Goal: Task Accomplishment & Management: Use online tool/utility

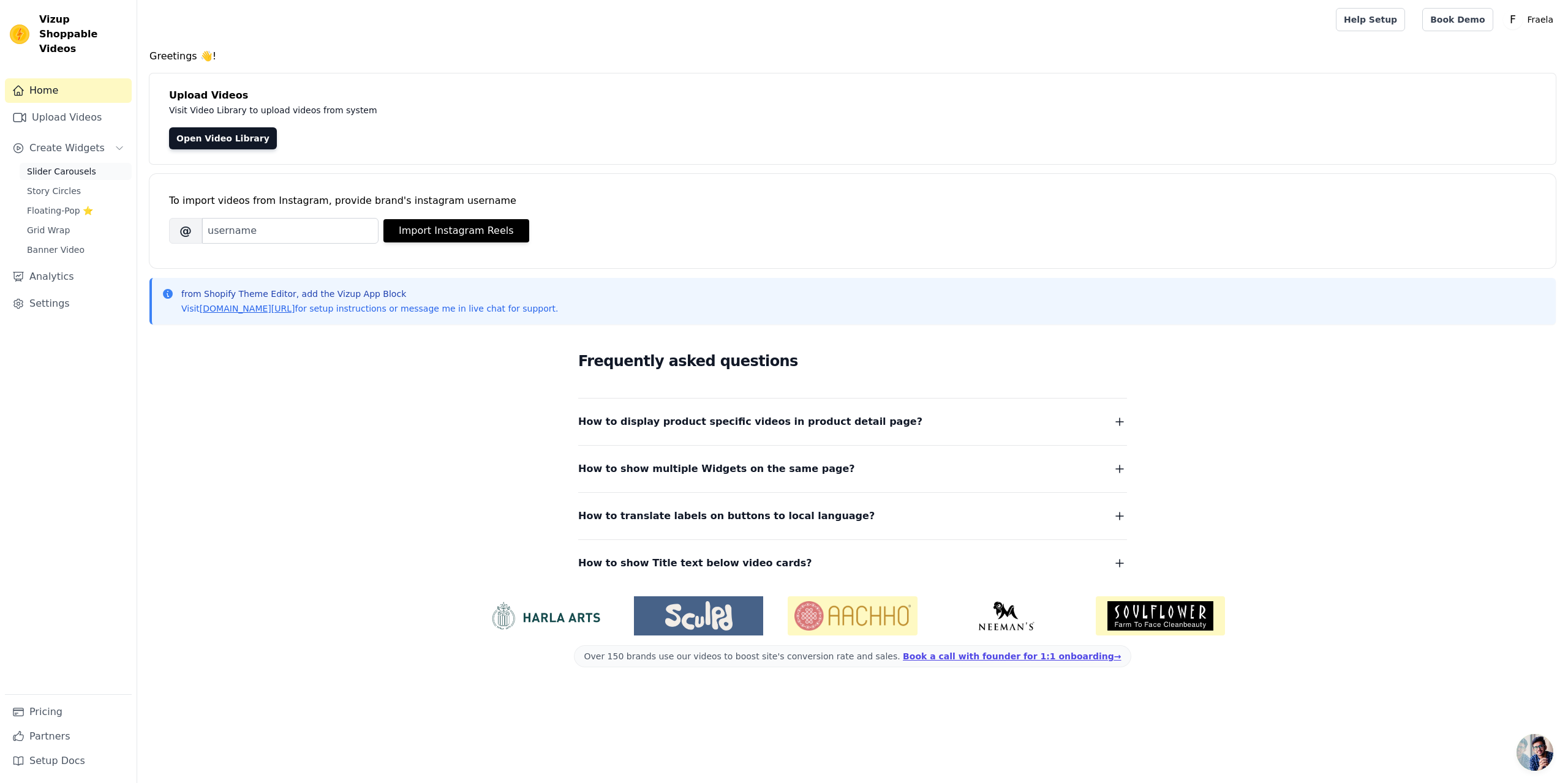
click at [66, 165] on span "Slider Carousels" at bounding box center [61, 171] width 69 height 12
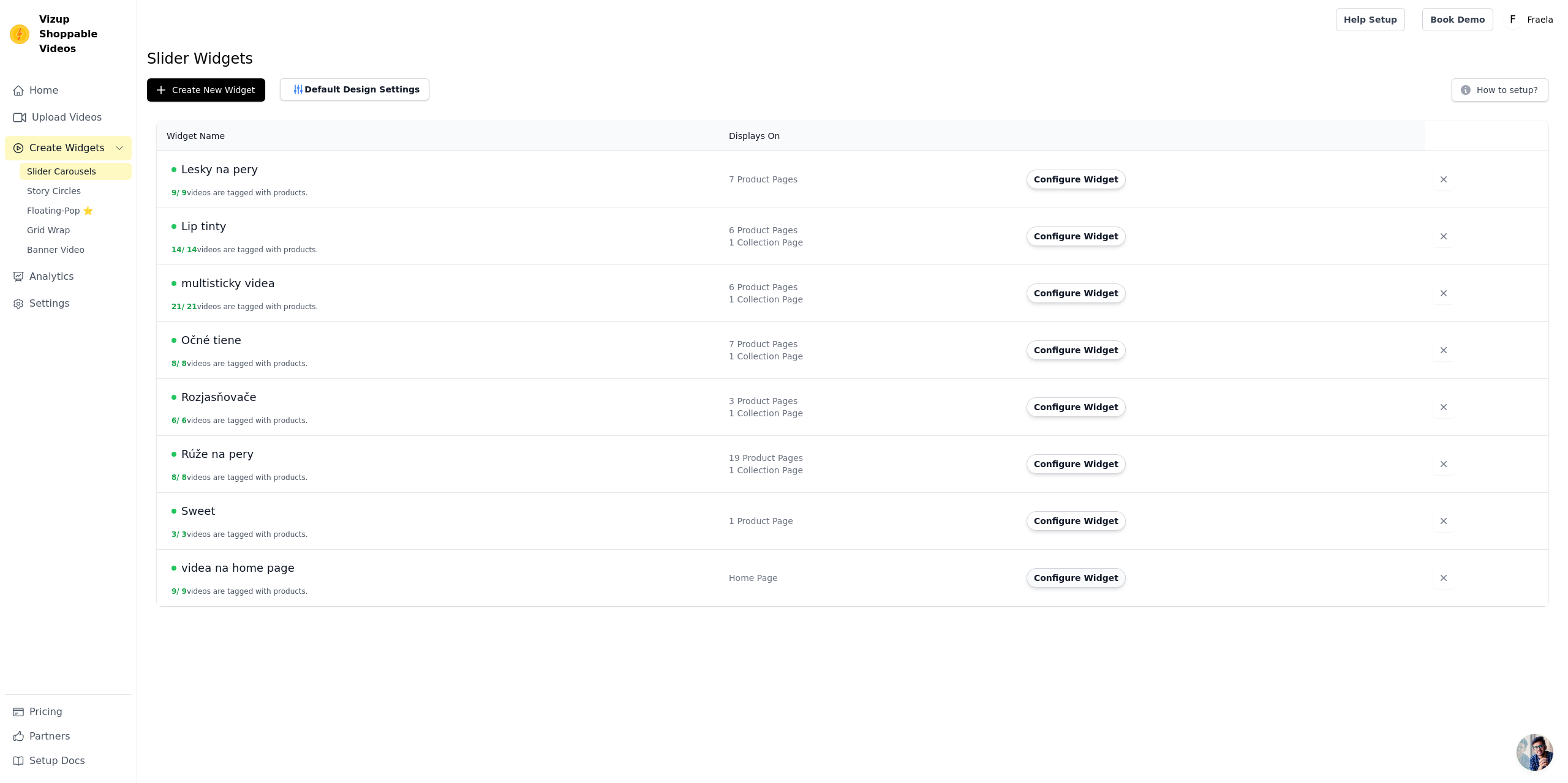
click at [1086, 578] on button "Configure Widget" at bounding box center [1077, 578] width 99 height 20
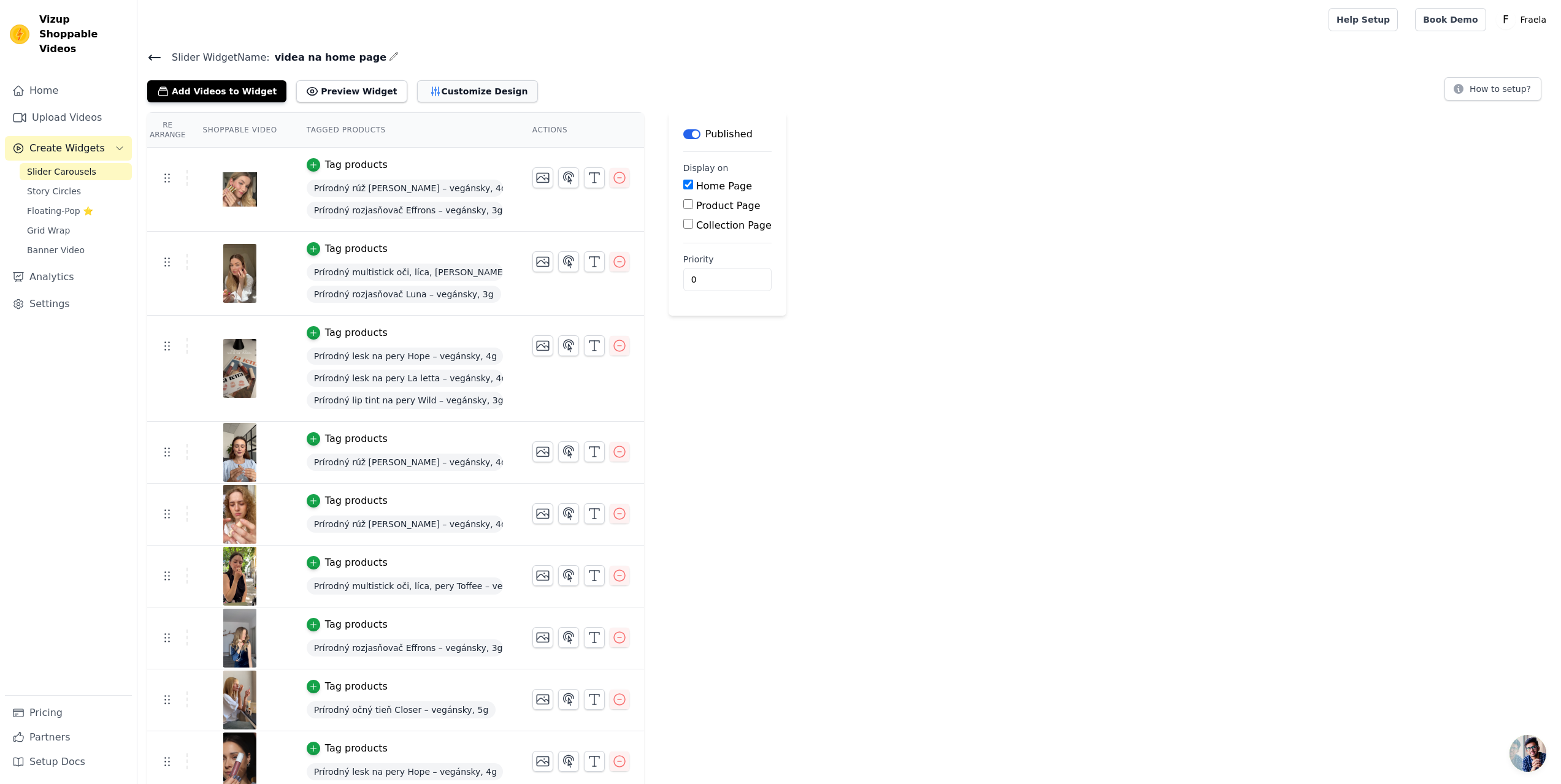
click at [435, 88] on button "Customize Design" at bounding box center [477, 91] width 121 height 22
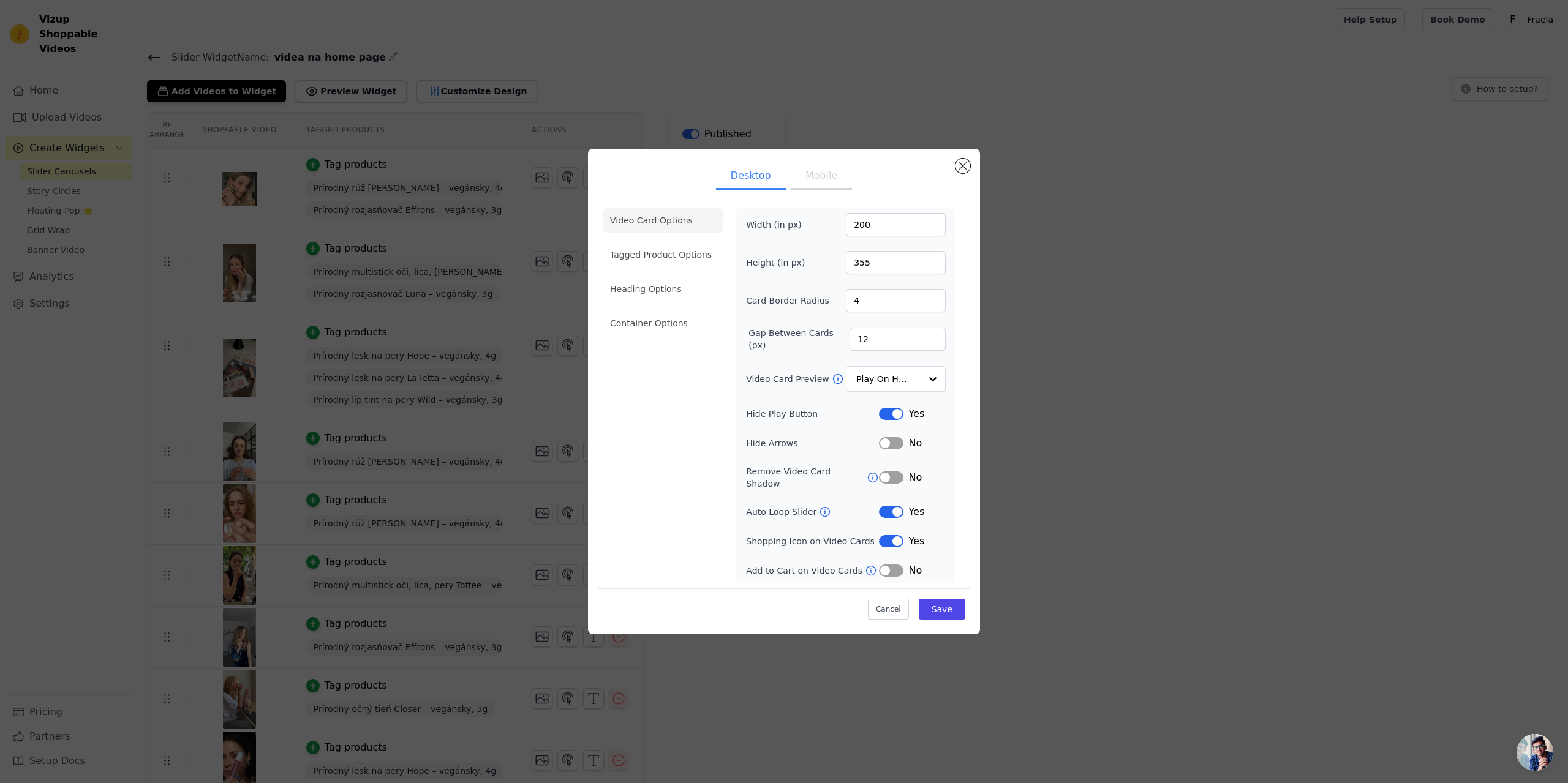
click at [829, 191] on button "Mobile" at bounding box center [821, 177] width 61 height 27
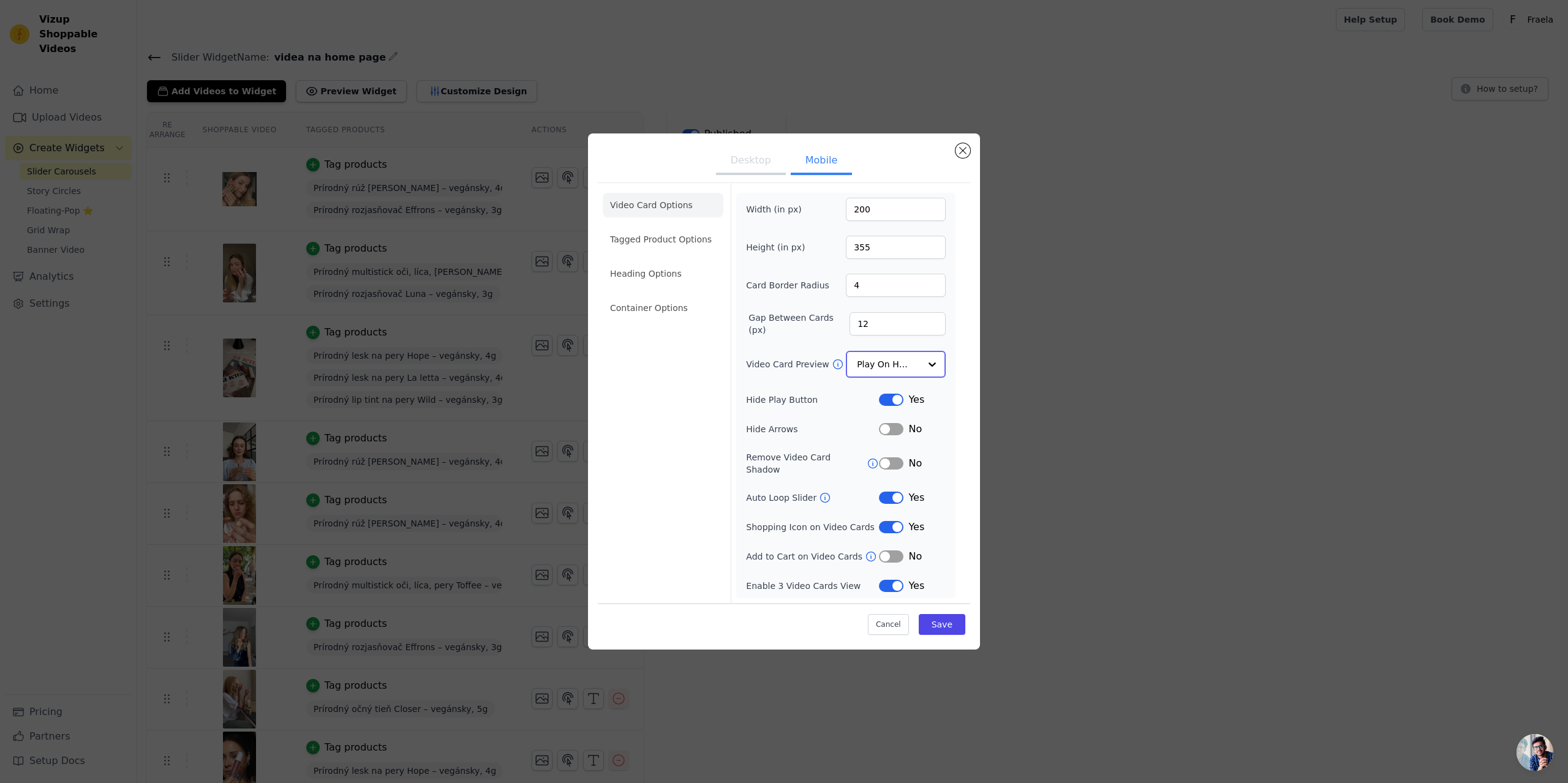
click at [864, 358] on input "Video Card Preview" at bounding box center [888, 364] width 63 height 24
click at [967, 151] on button "Close modal" at bounding box center [963, 152] width 15 height 15
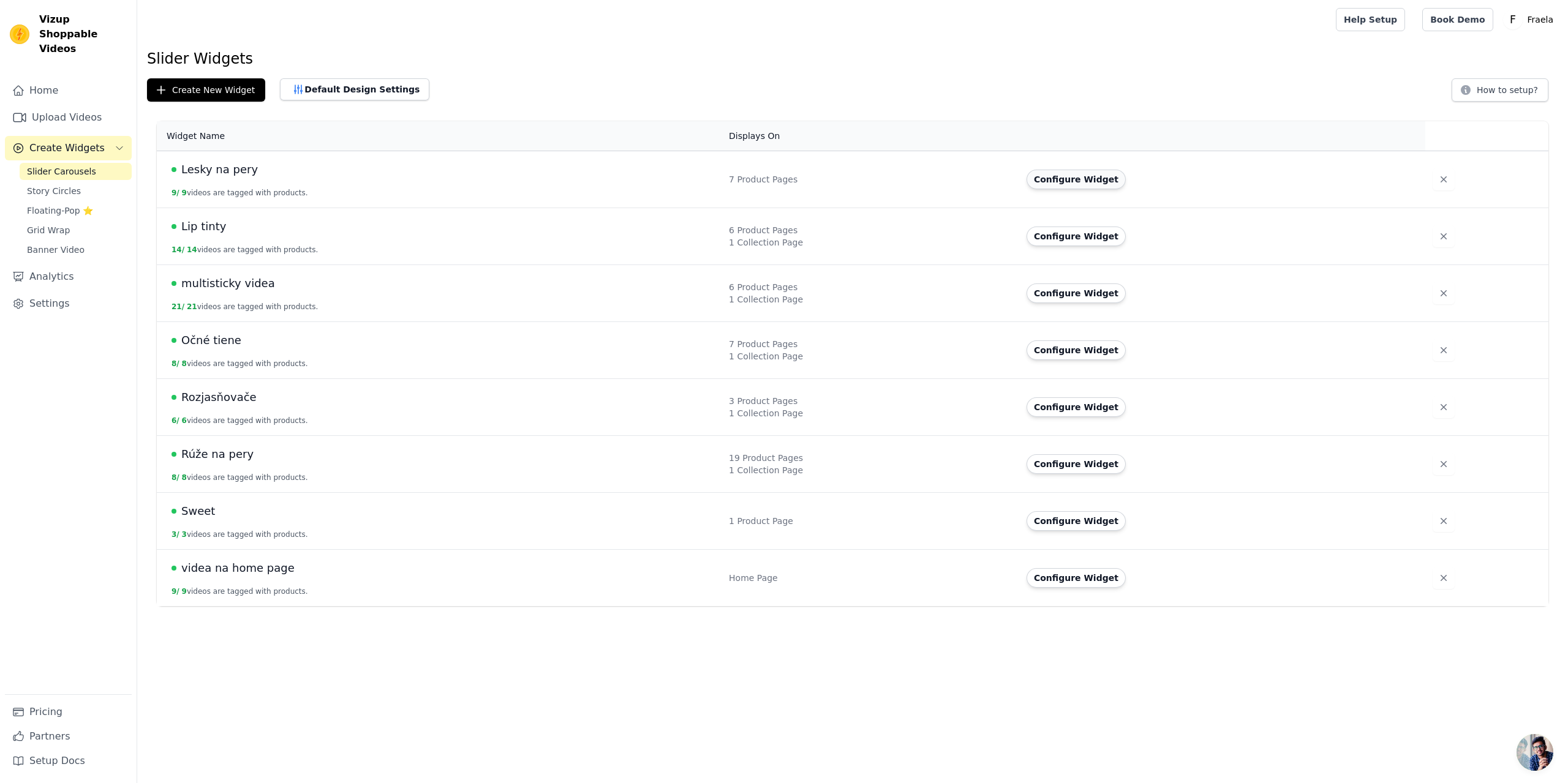
click at [1050, 182] on button "Configure Widget" at bounding box center [1077, 179] width 99 height 20
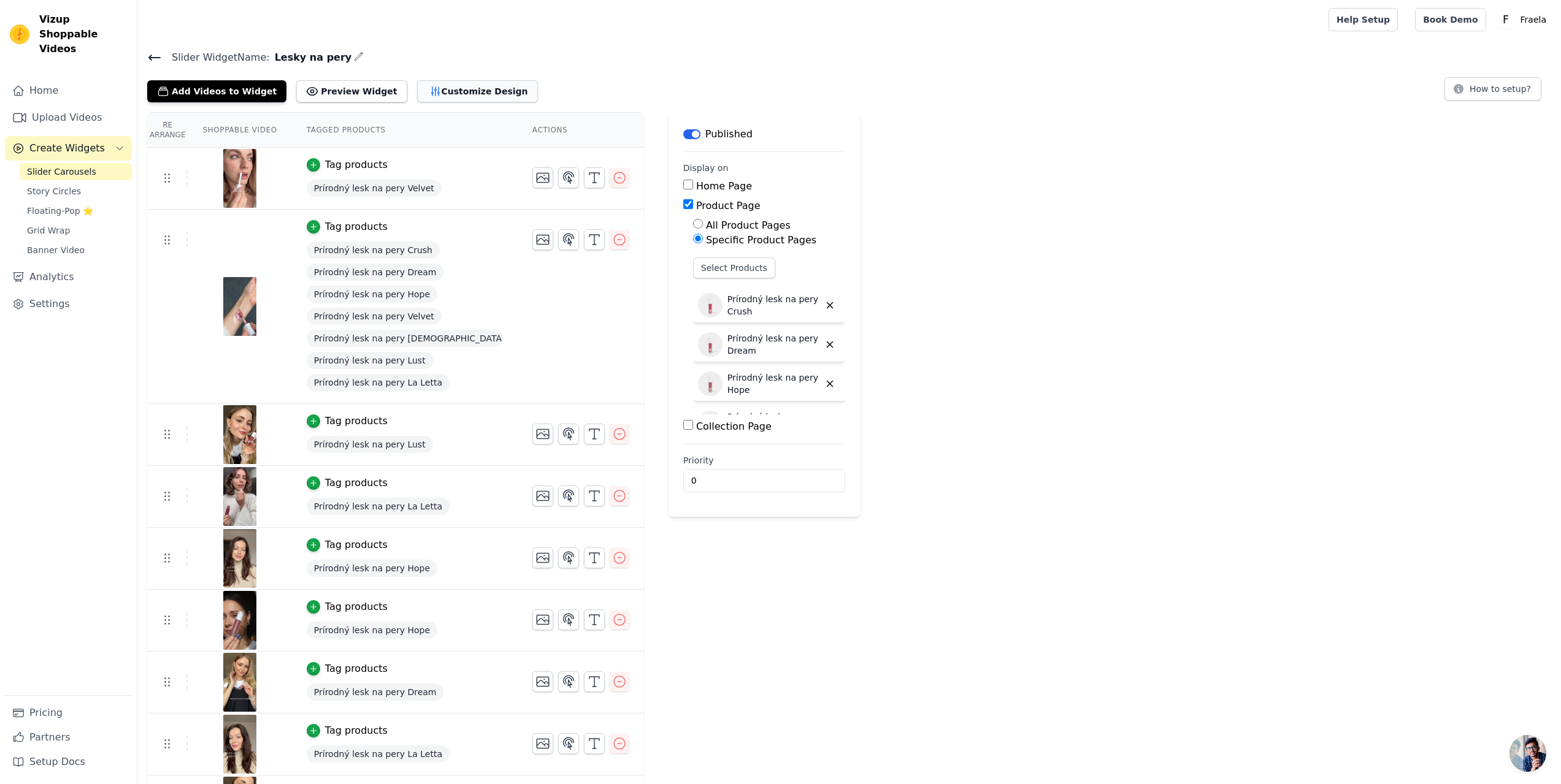
click at [417, 91] on button "Customize Design" at bounding box center [477, 91] width 121 height 22
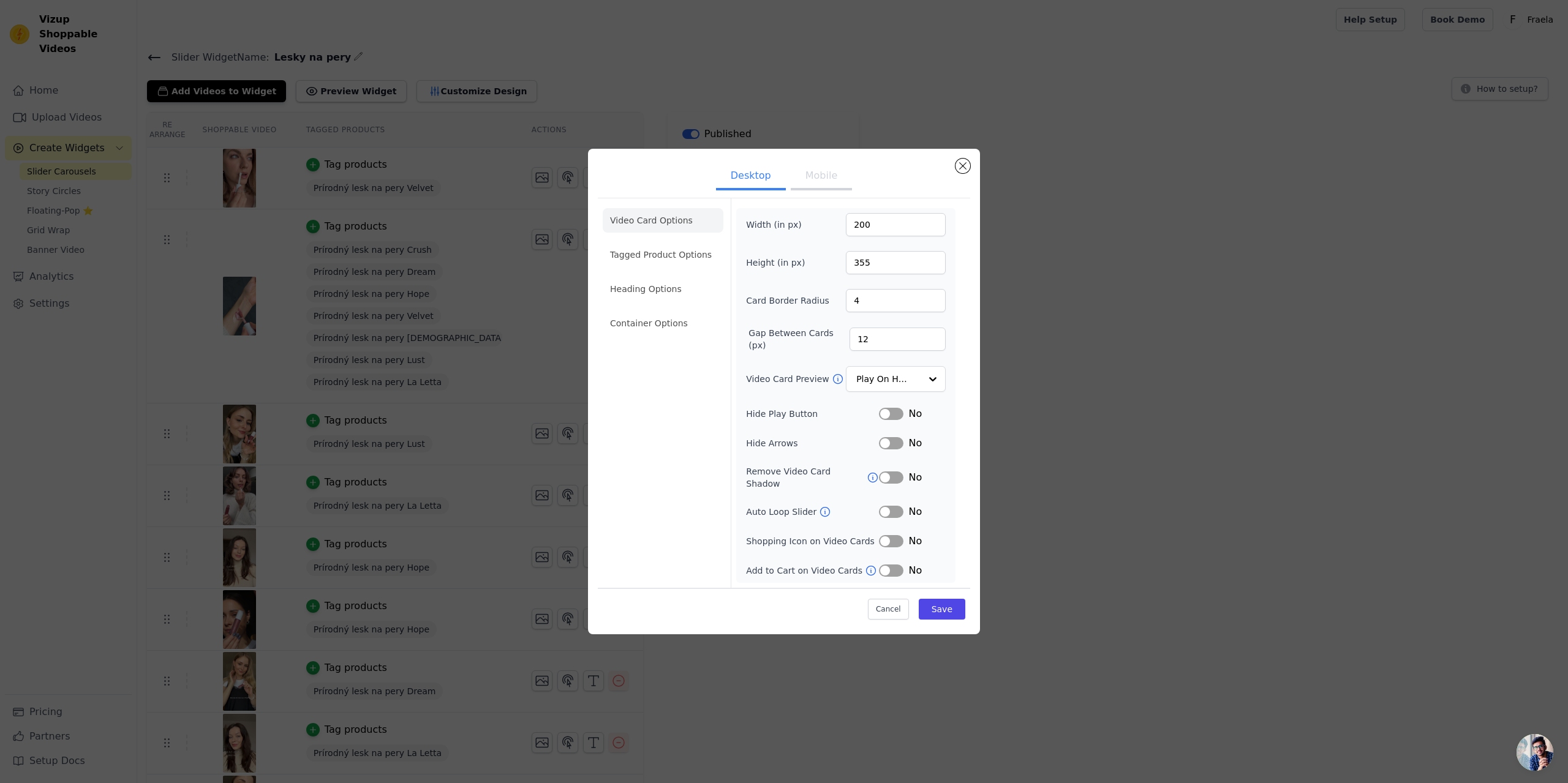
click at [817, 183] on button "Mobile" at bounding box center [821, 177] width 61 height 27
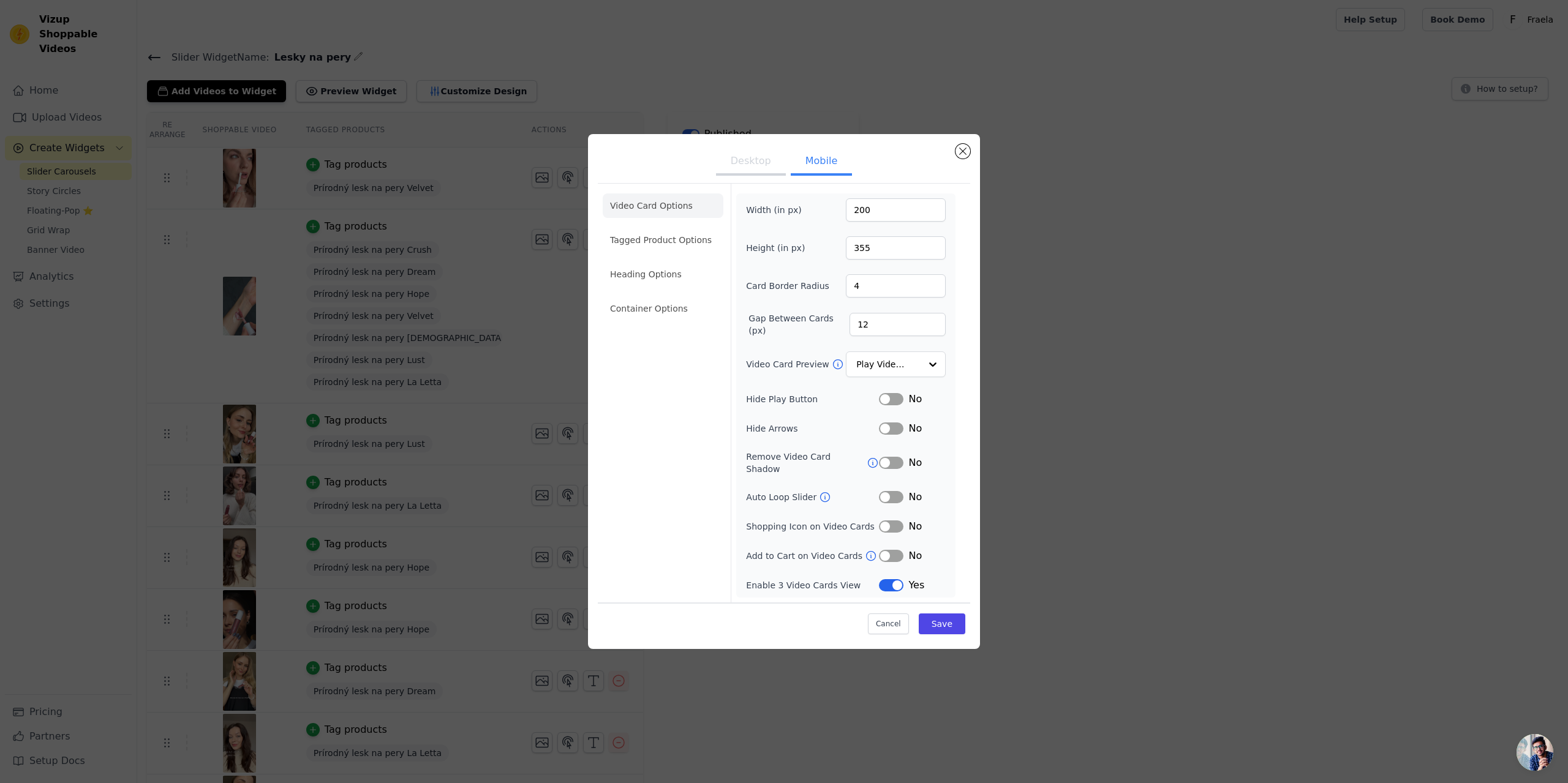
click at [1064, 199] on div "Desktop Mobile Video Card Options Tagged Product Options Heading Options Contai…" at bounding box center [784, 392] width 1529 height 554
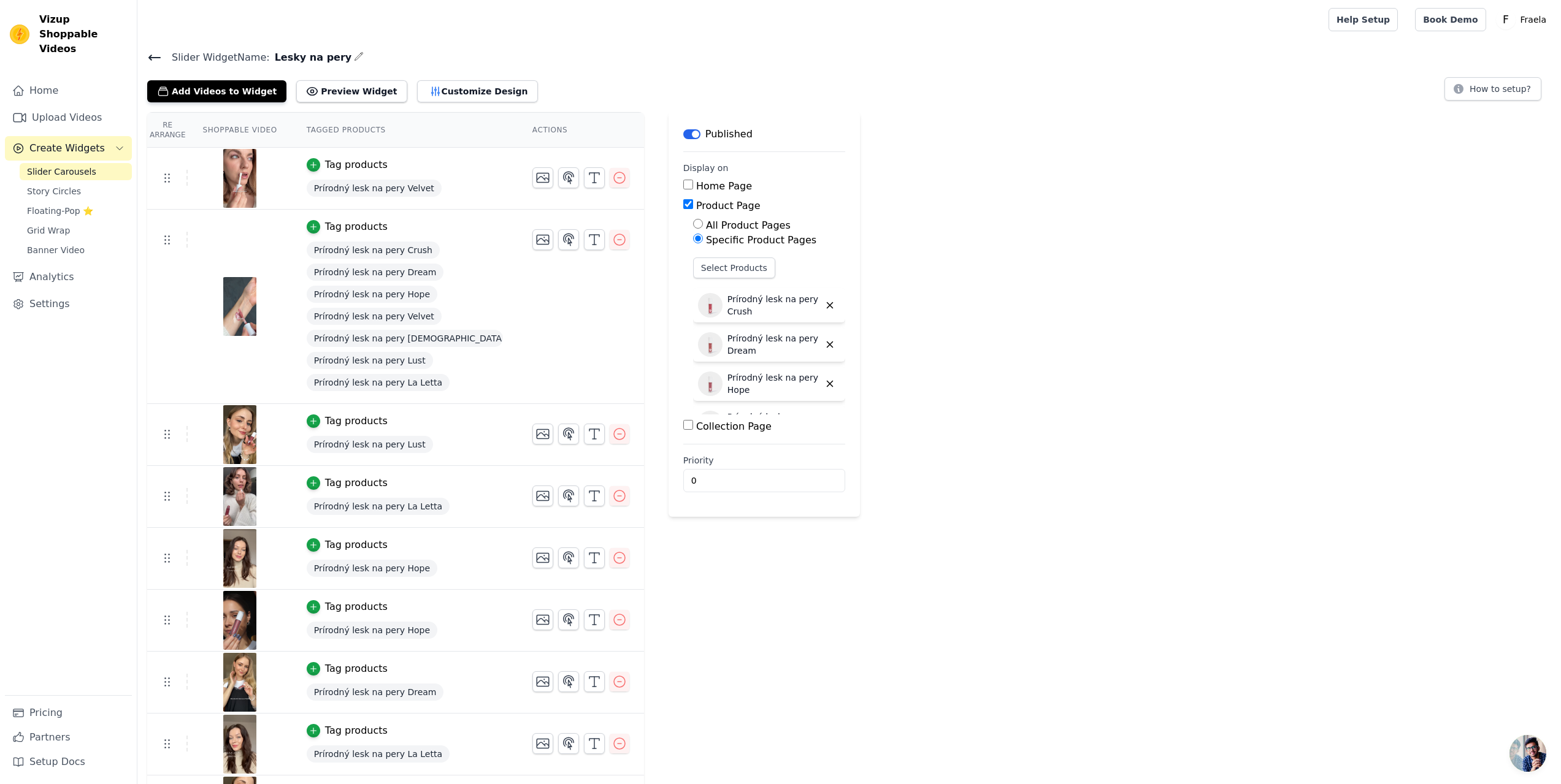
click at [152, 48] on main "Slider Widget Name: Lesky na pery Add Videos to Widget Preview Widget Customize…" at bounding box center [849, 438] width 1424 height 799
click at [152, 57] on icon at bounding box center [155, 58] width 11 height 5
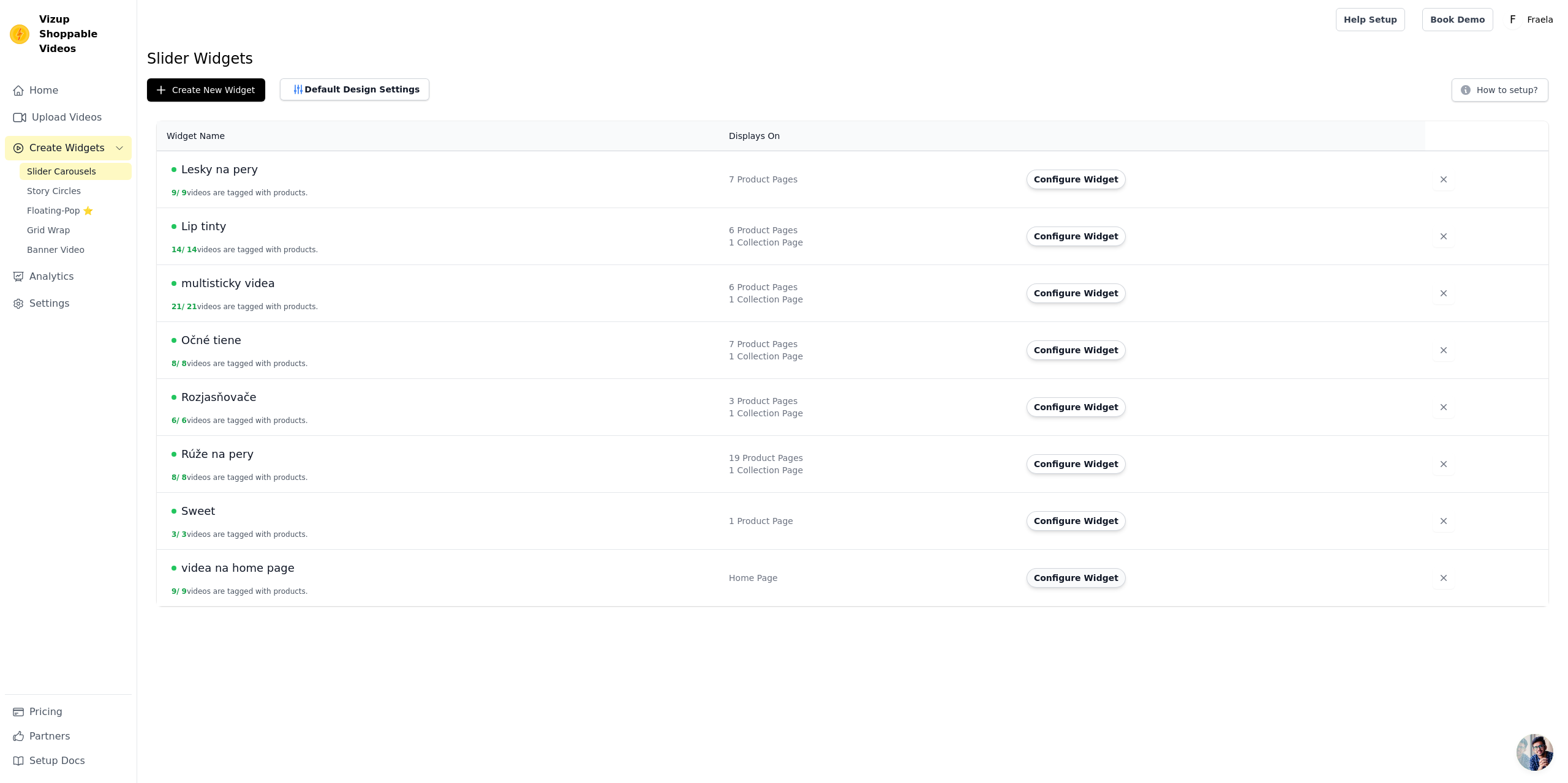
click at [1093, 581] on button "Configure Widget" at bounding box center [1077, 578] width 99 height 20
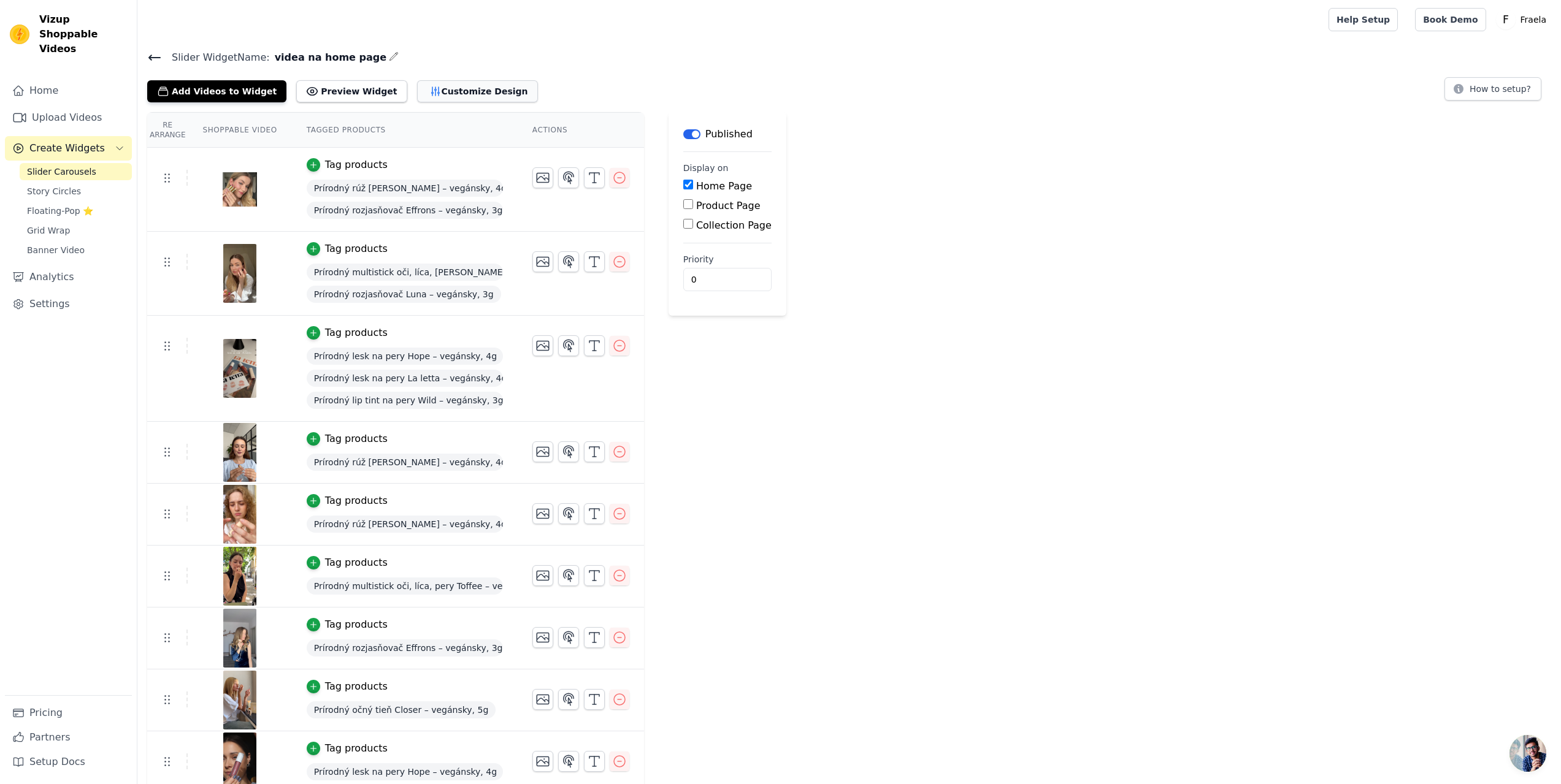
click at [419, 93] on button "Customize Design" at bounding box center [477, 91] width 121 height 22
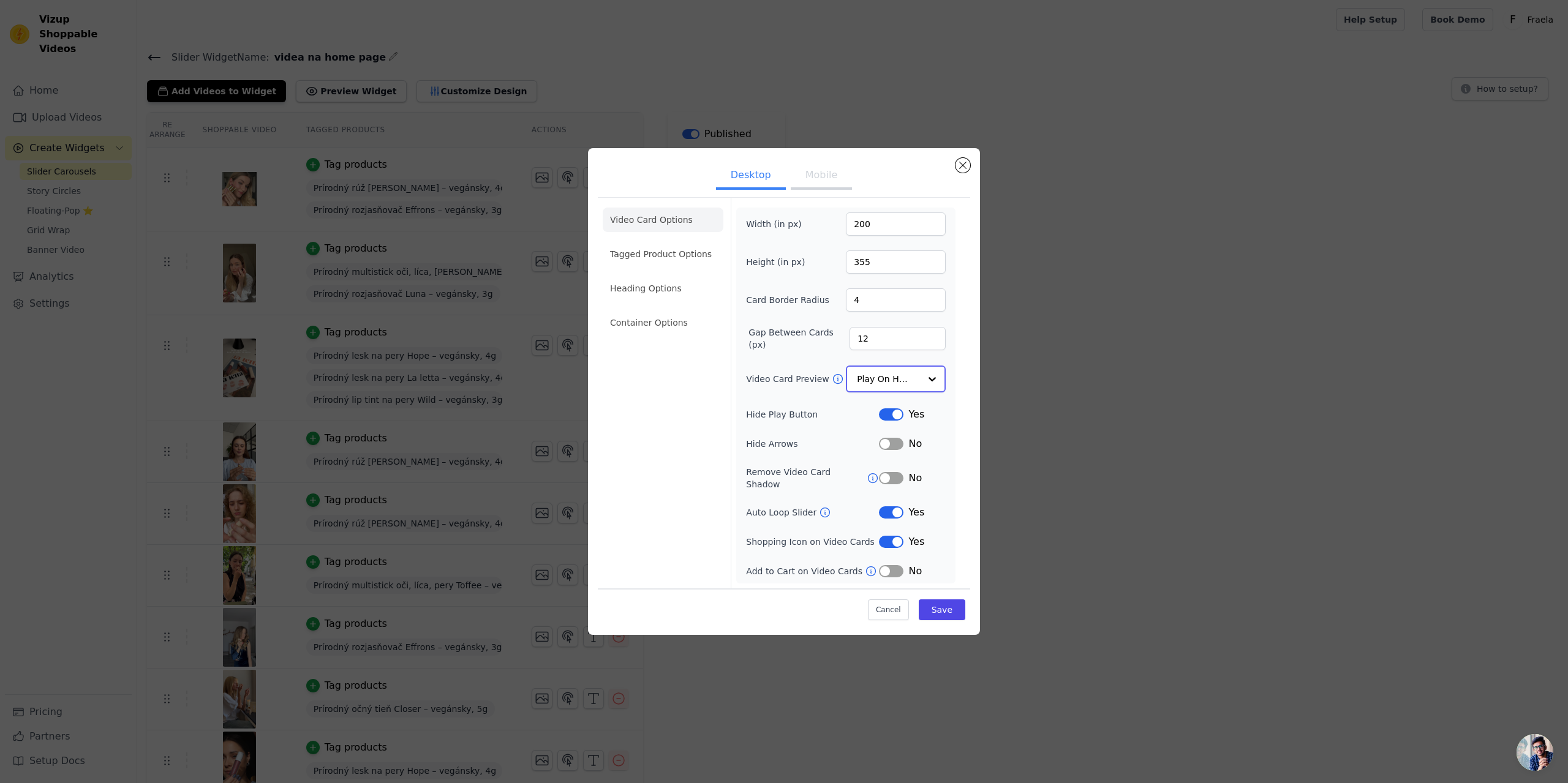
click at [907, 386] on input "Video Card Preview" at bounding box center [888, 379] width 63 height 24
click at [823, 176] on button "Mobile" at bounding box center [821, 177] width 61 height 27
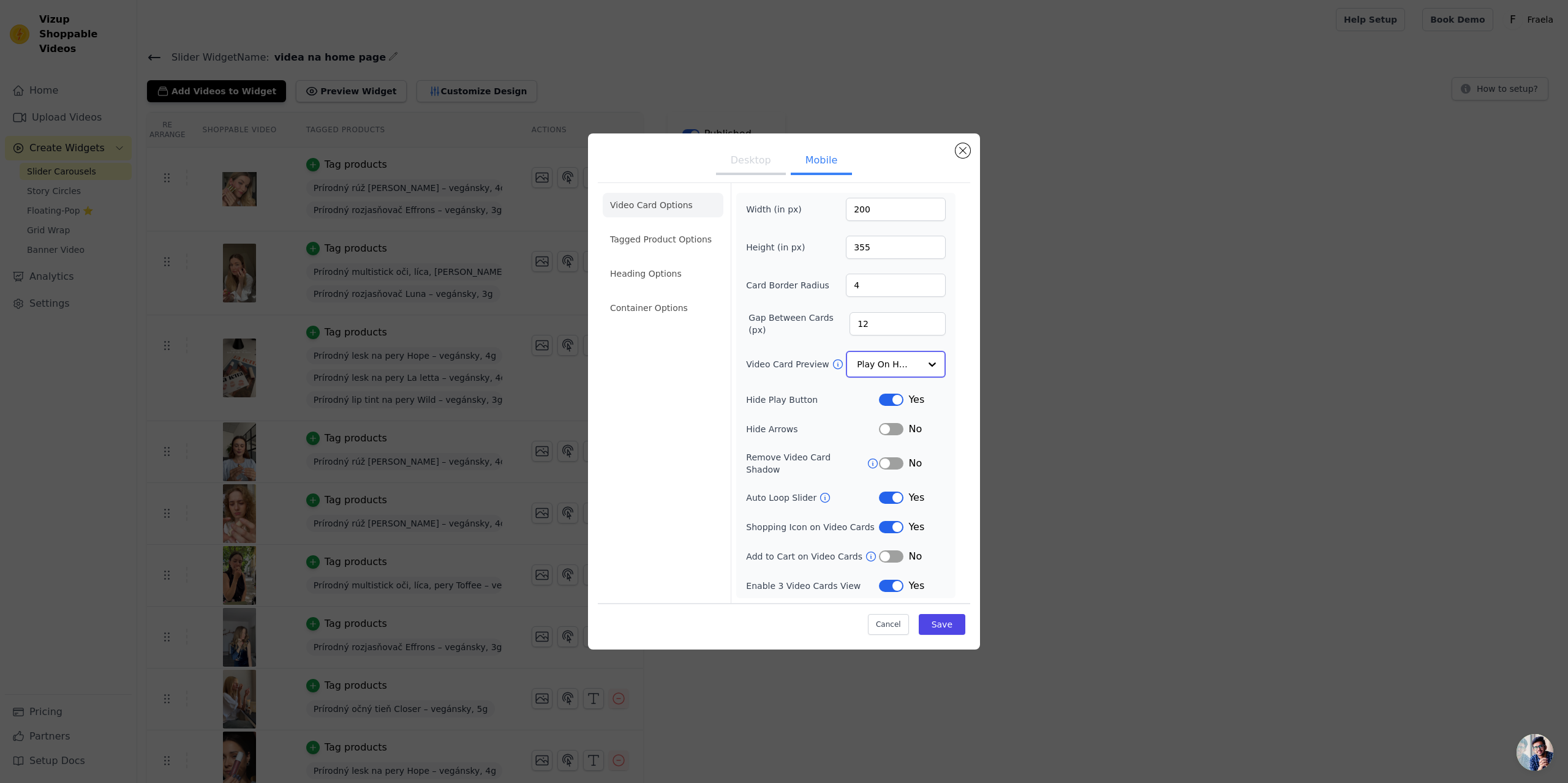
click at [912, 376] on input "Video Card Preview" at bounding box center [888, 364] width 63 height 24
click at [910, 396] on div "Play Video In Loop" at bounding box center [896, 407] width 100 height 51
click at [941, 622] on button "Save" at bounding box center [942, 624] width 46 height 21
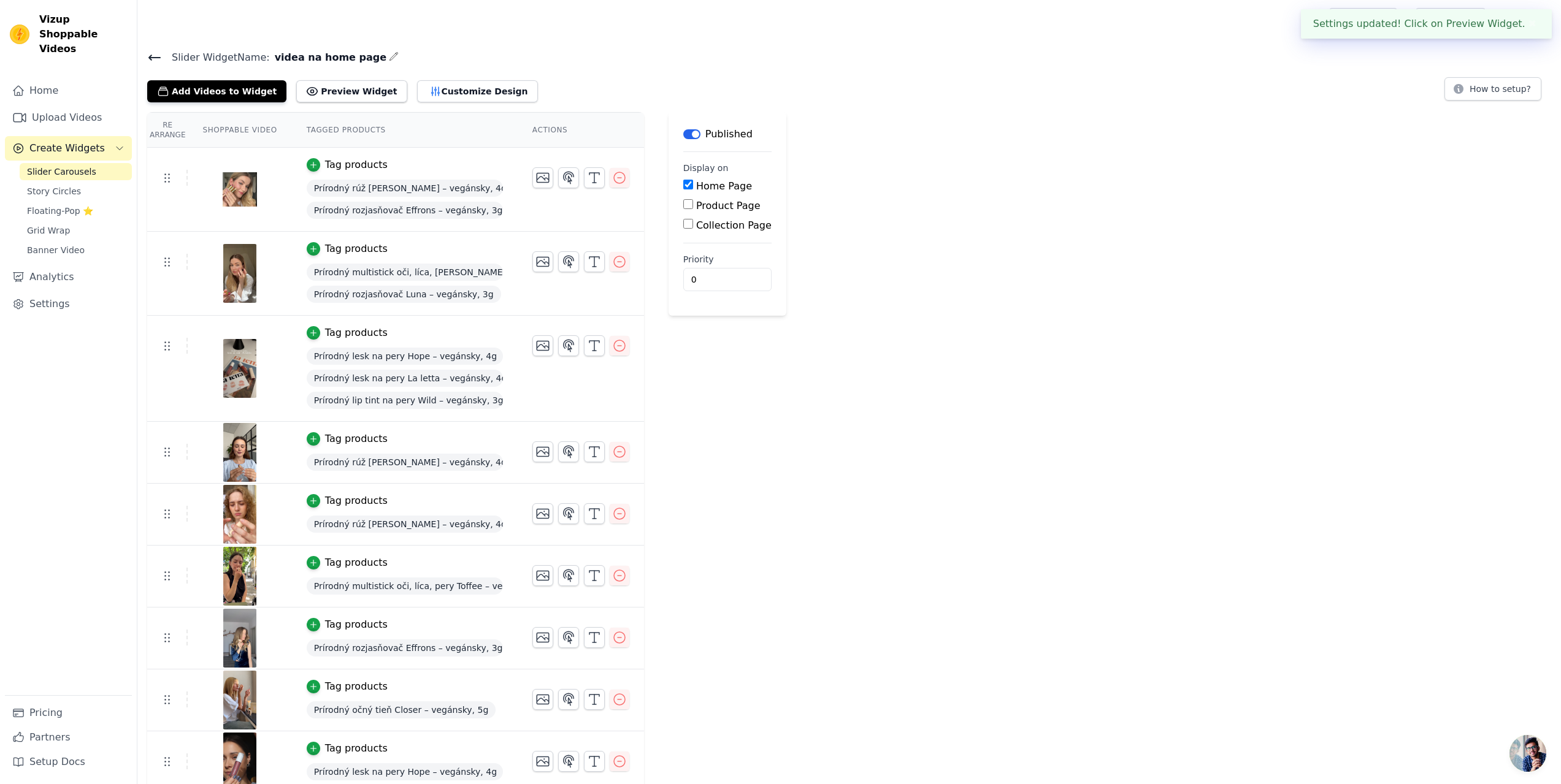
click at [150, 58] on icon at bounding box center [155, 58] width 11 height 5
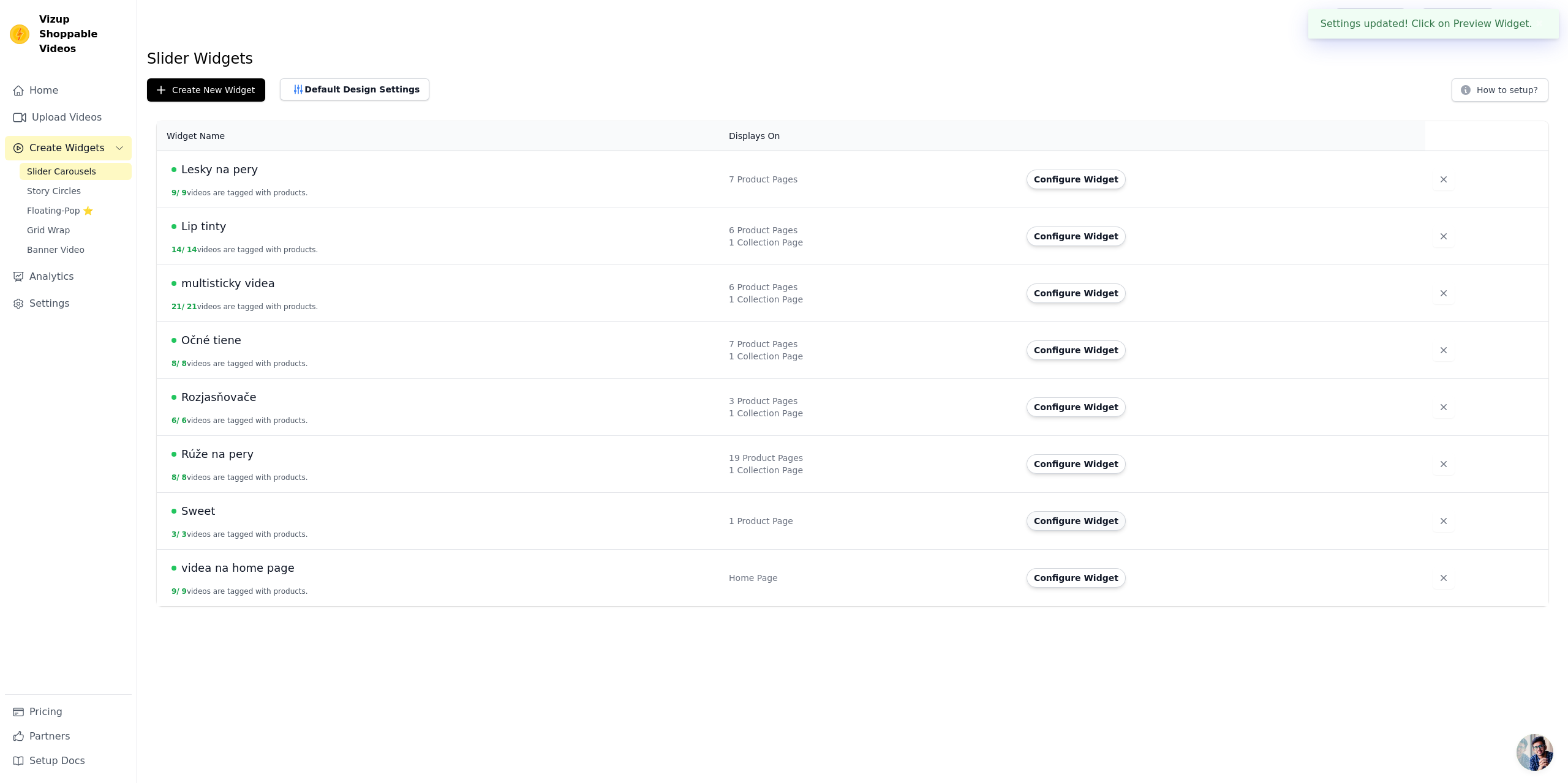
click at [1065, 515] on button "Configure Widget" at bounding box center [1077, 521] width 99 height 20
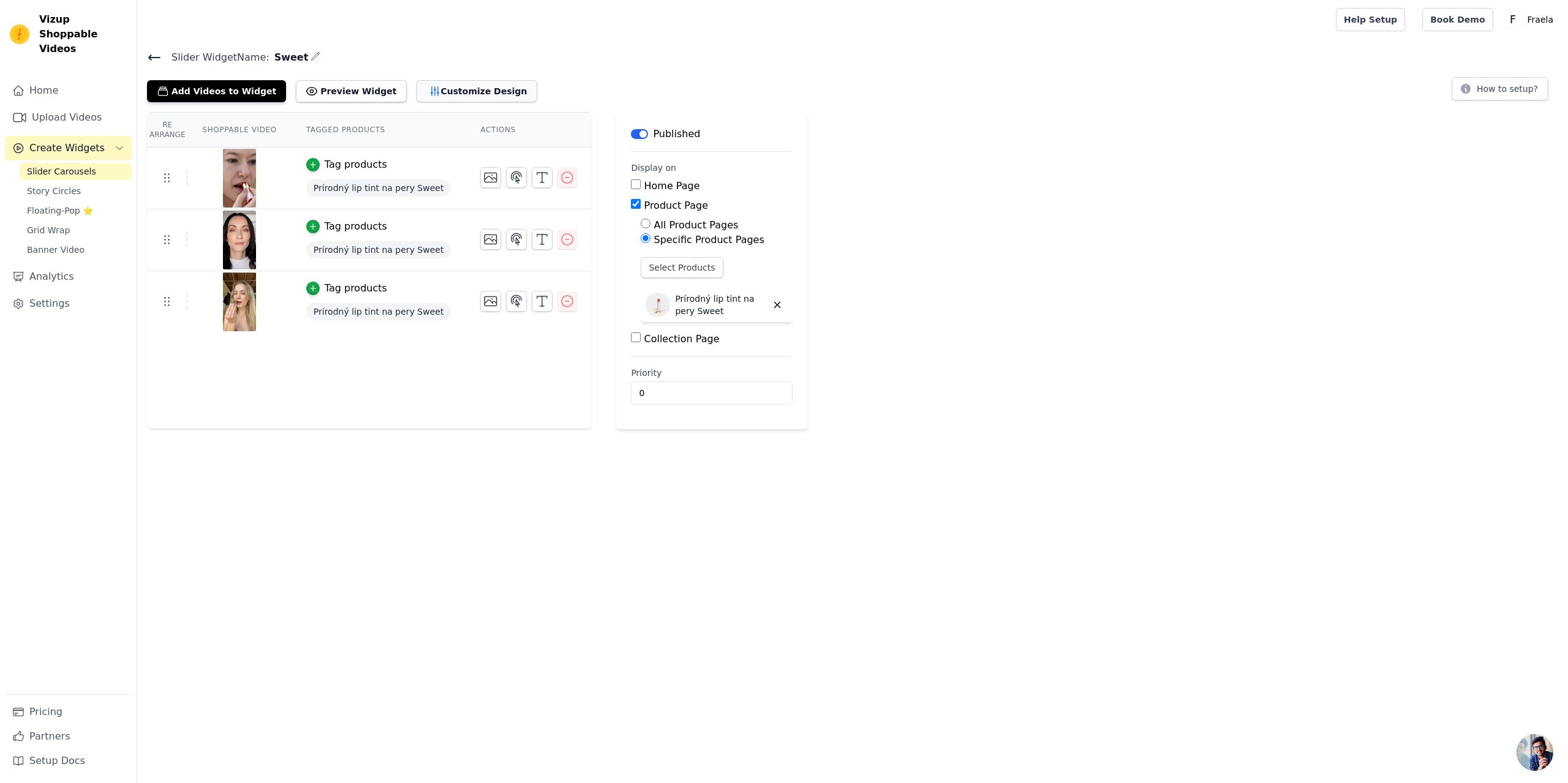
click at [467, 93] on button "Customize Design" at bounding box center [477, 90] width 121 height 22
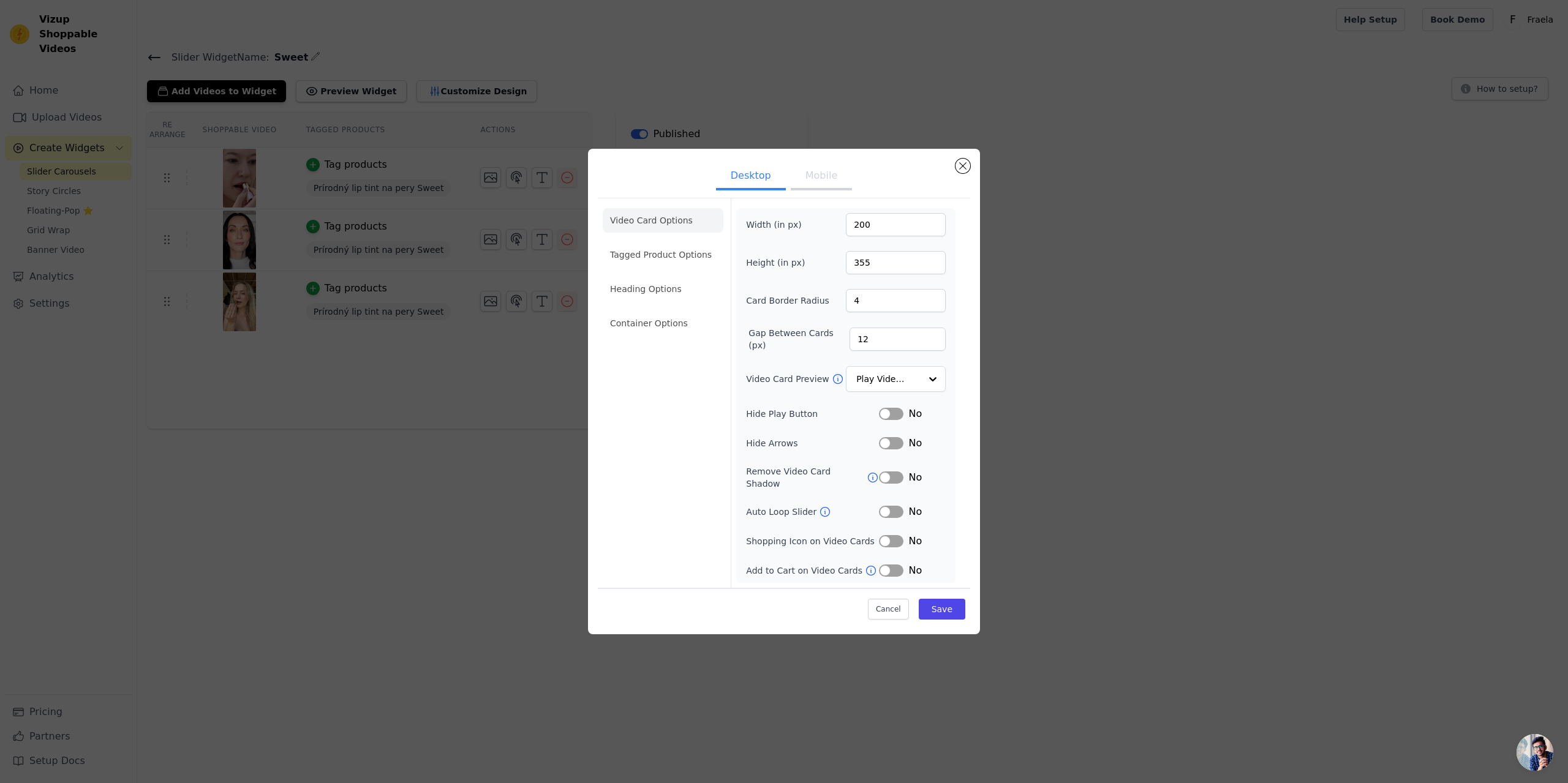
click at [827, 174] on button "Mobile" at bounding box center [821, 177] width 61 height 27
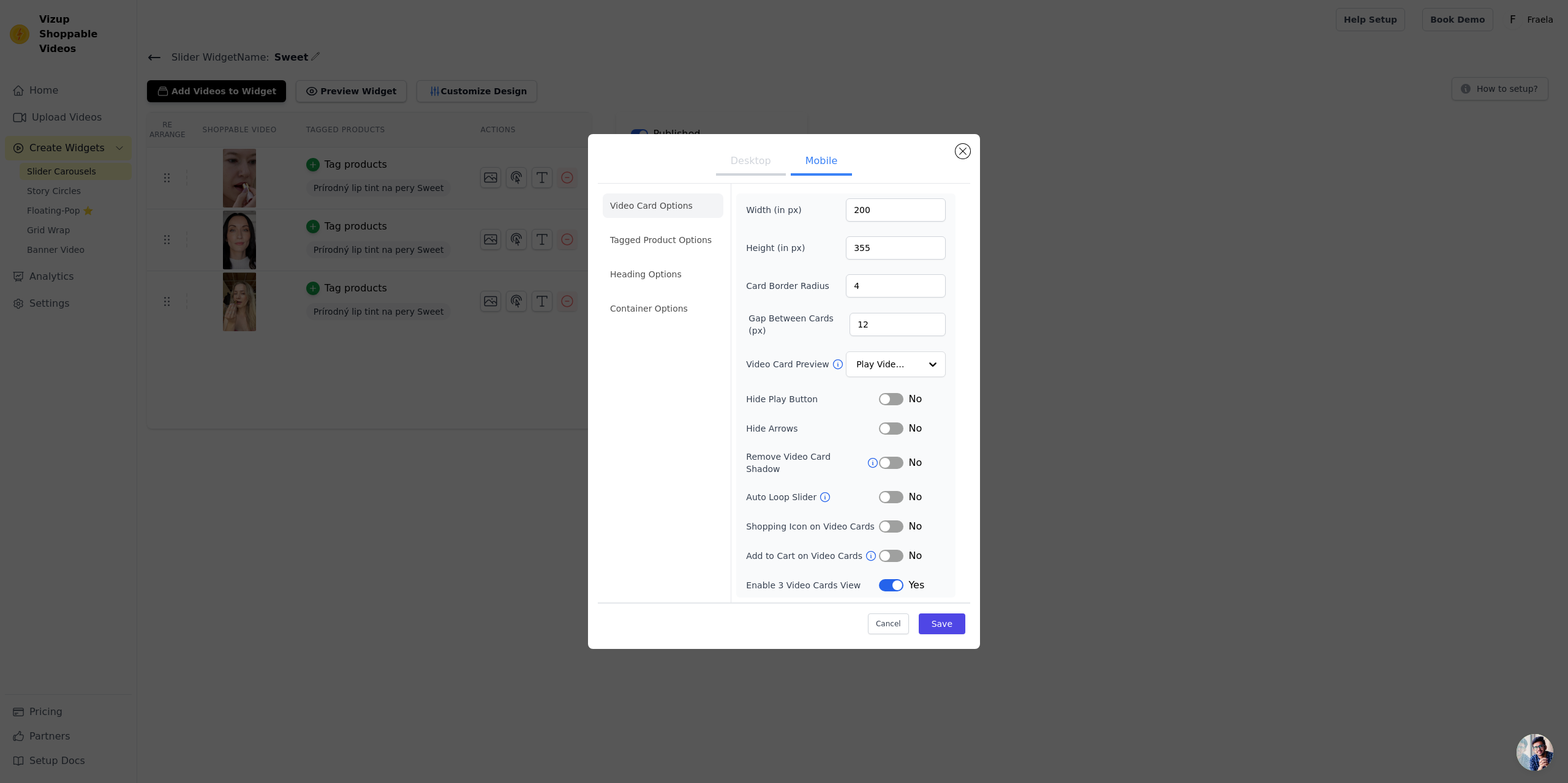
click at [768, 170] on button "Desktop" at bounding box center [751, 162] width 70 height 27
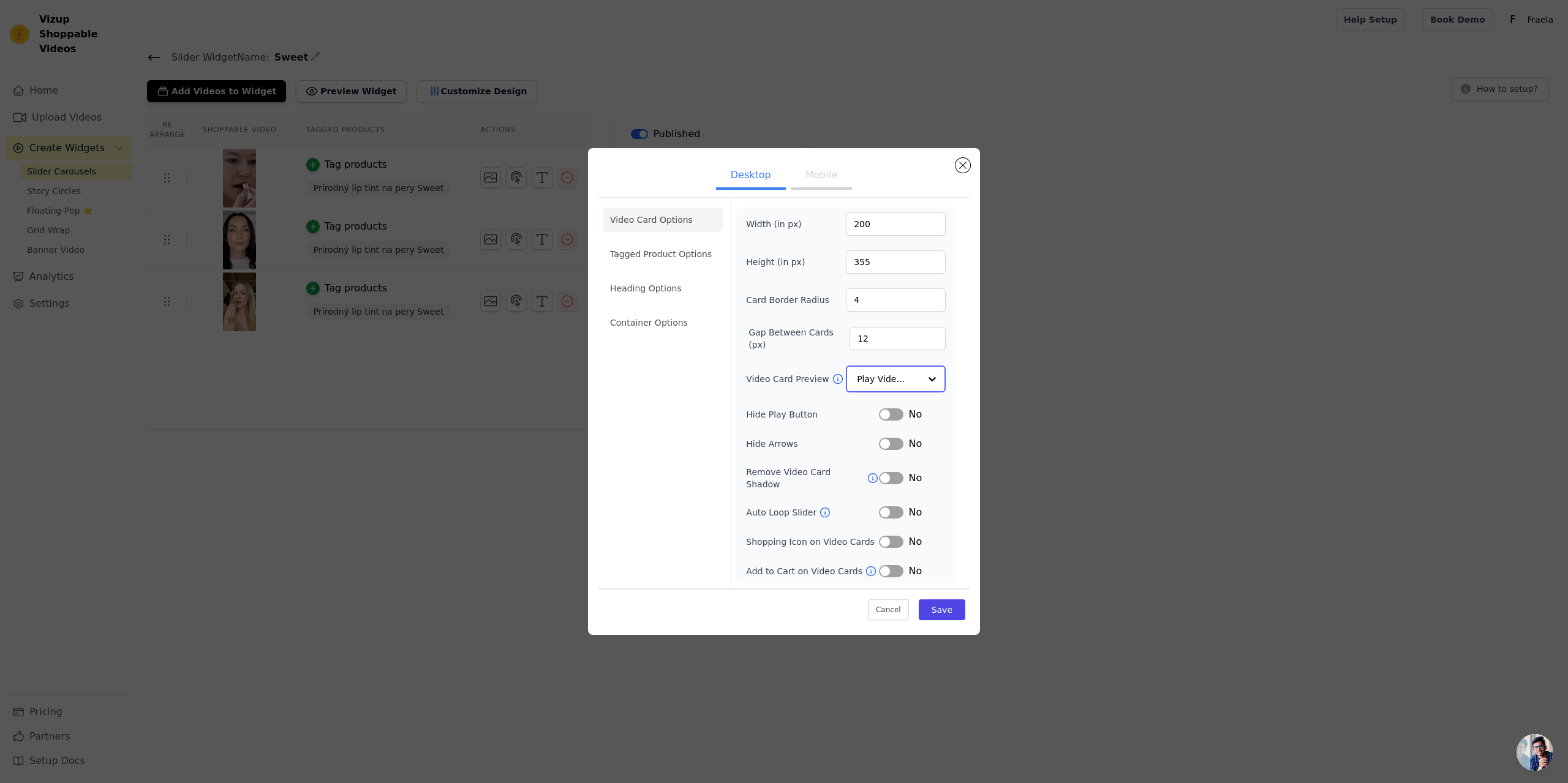
click at [876, 391] on input "Video Card Preview" at bounding box center [888, 379] width 63 height 24
click at [894, 447] on div "Play On Hover" at bounding box center [896, 460] width 100 height 26
click at [935, 603] on button "Save" at bounding box center [942, 609] width 46 height 21
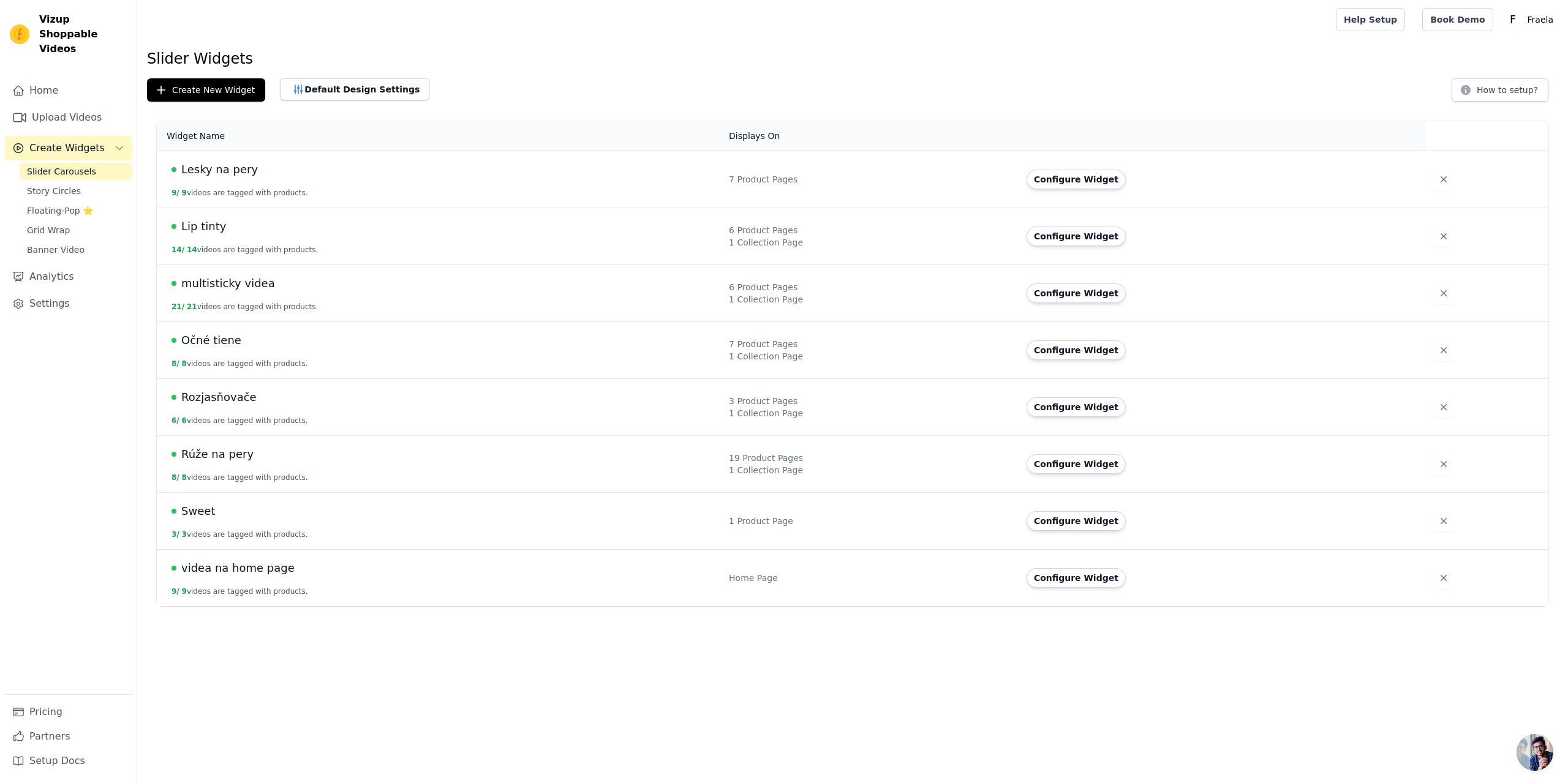
drag, startPoint x: 201, startPoint y: 451, endPoint x: 714, endPoint y: 704, distance: 572.0
click at [714, 606] on html "Vizup Shoppable Videos Home Upload Videos Create Widgets Slider Carousels Story…" at bounding box center [784, 303] width 1568 height 606
click at [224, 458] on span "Rúže na pery" at bounding box center [218, 454] width 73 height 17
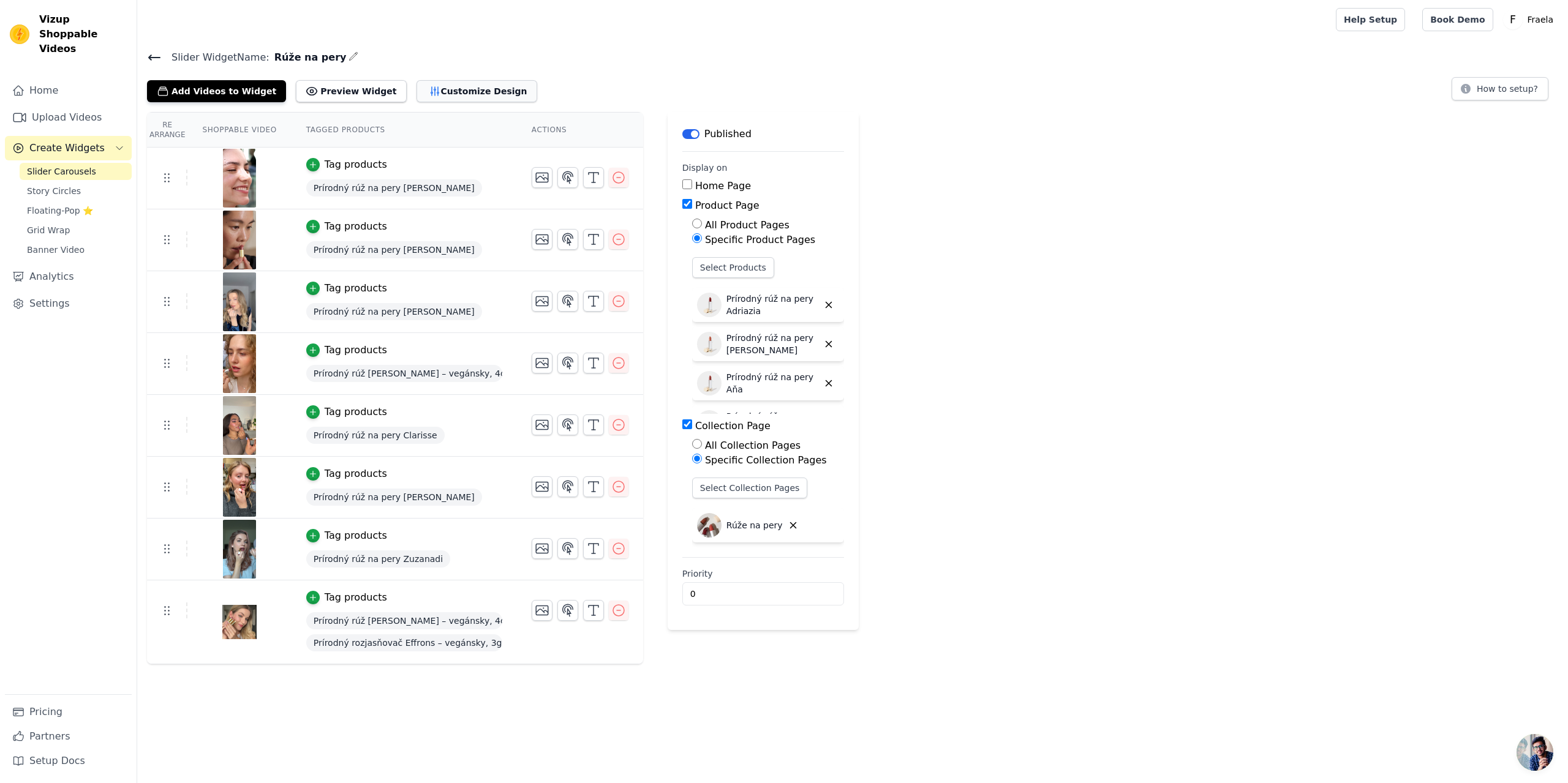
click at [416, 82] on button "Customize Design" at bounding box center [477, 90] width 121 height 22
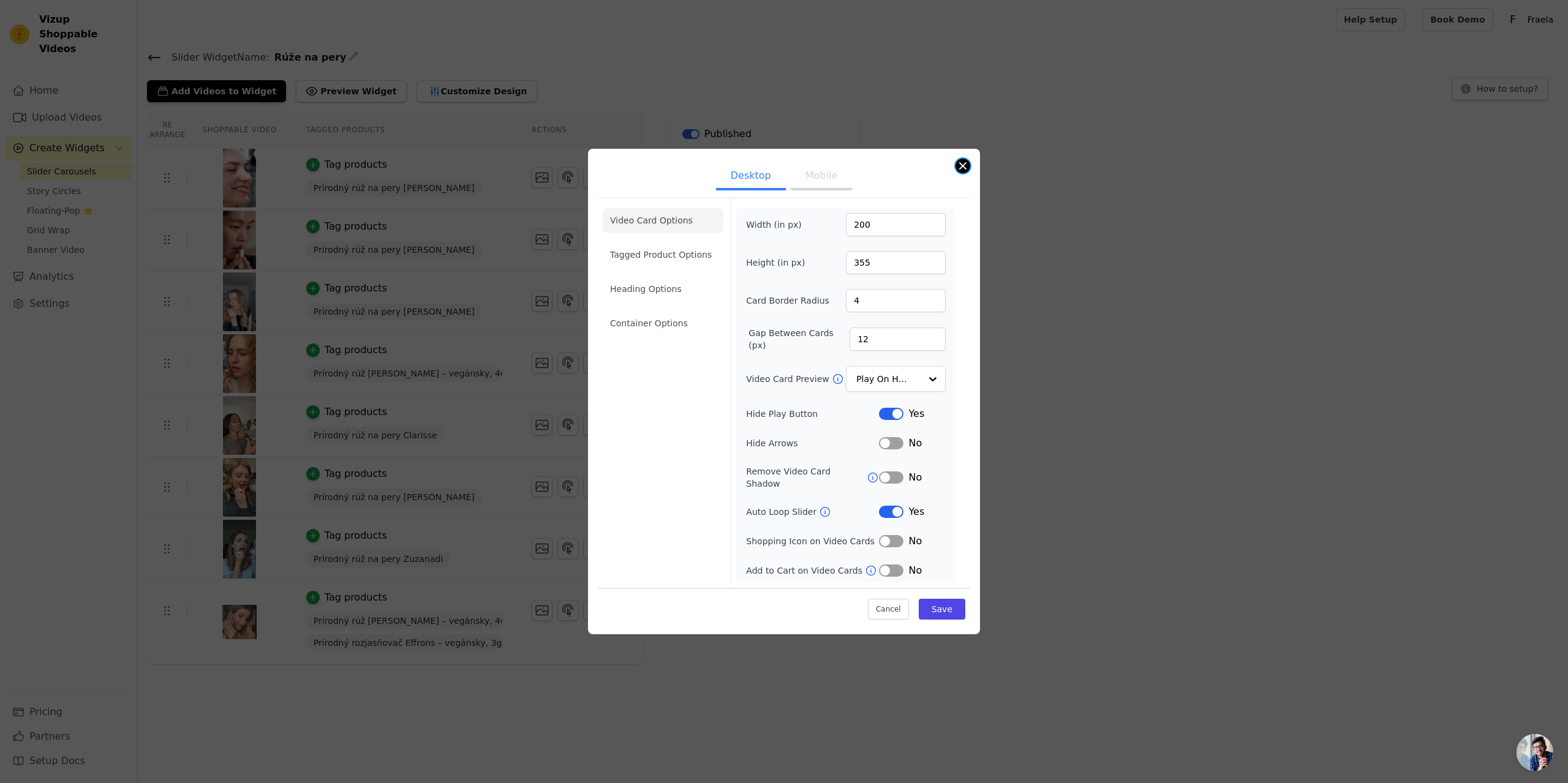
click at [958, 174] on button "Close modal" at bounding box center [963, 166] width 15 height 15
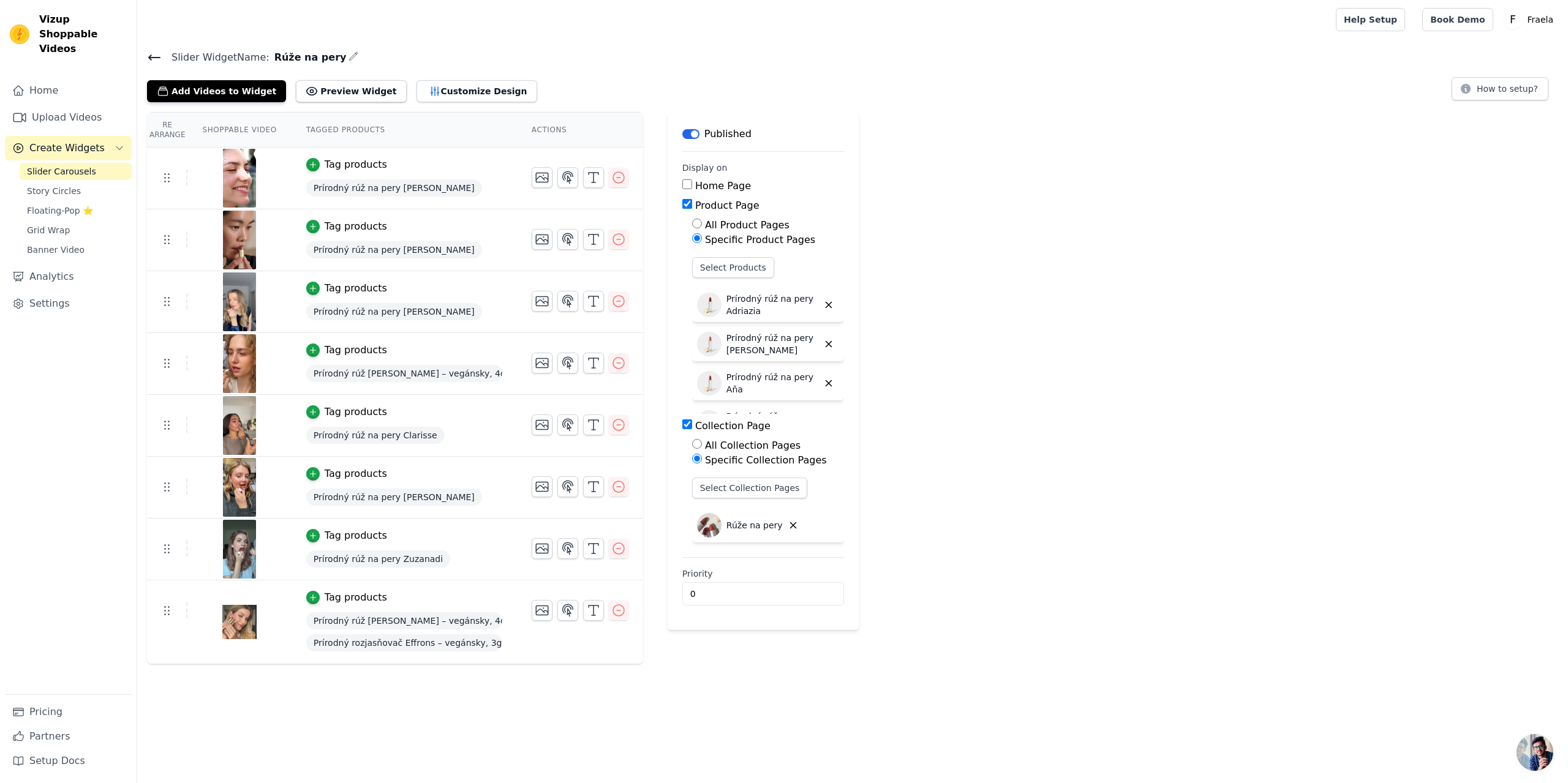
click at [155, 57] on icon at bounding box center [155, 58] width 11 height 5
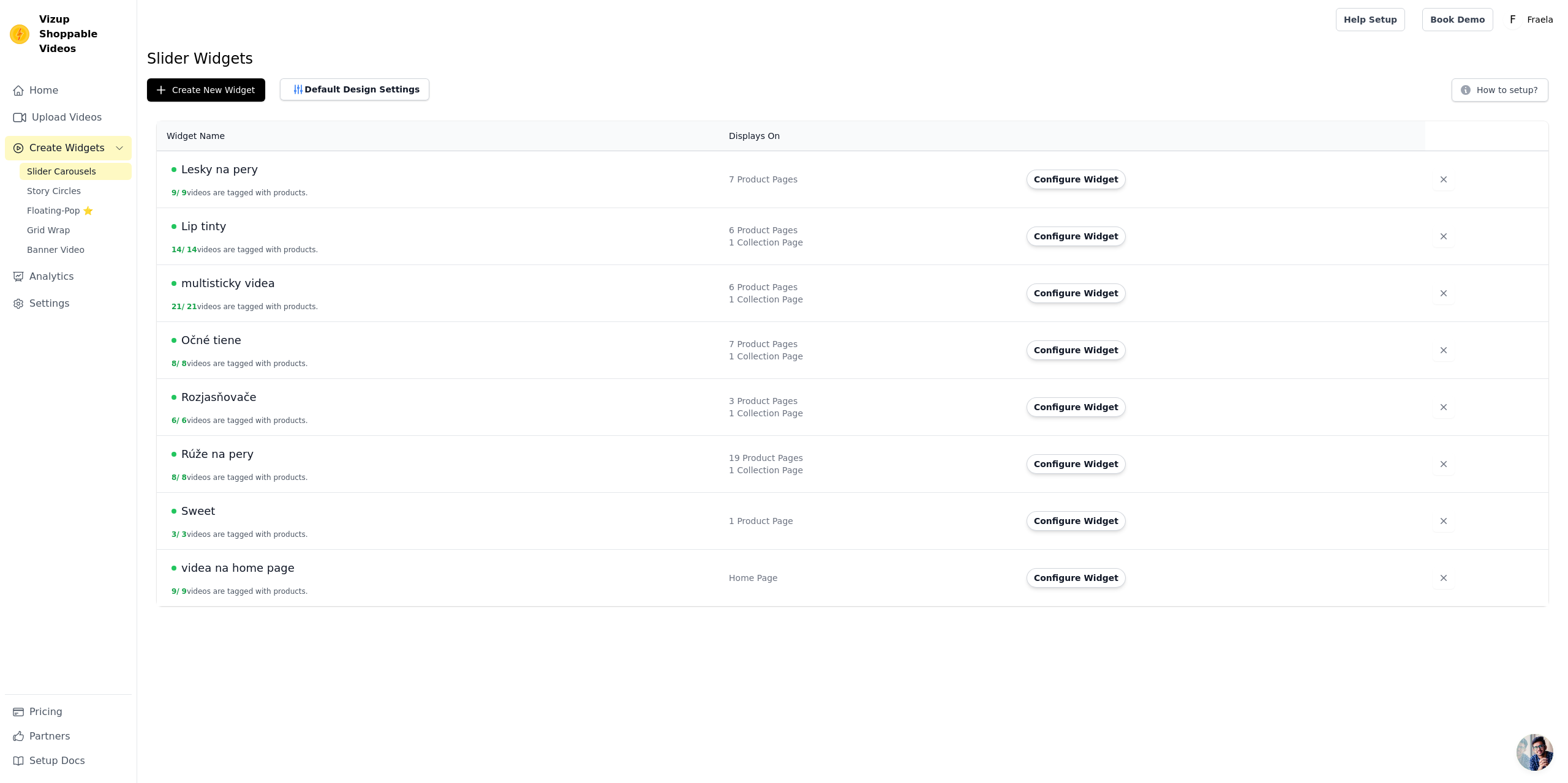
click at [209, 508] on span "Sweet" at bounding box center [198, 511] width 33 height 17
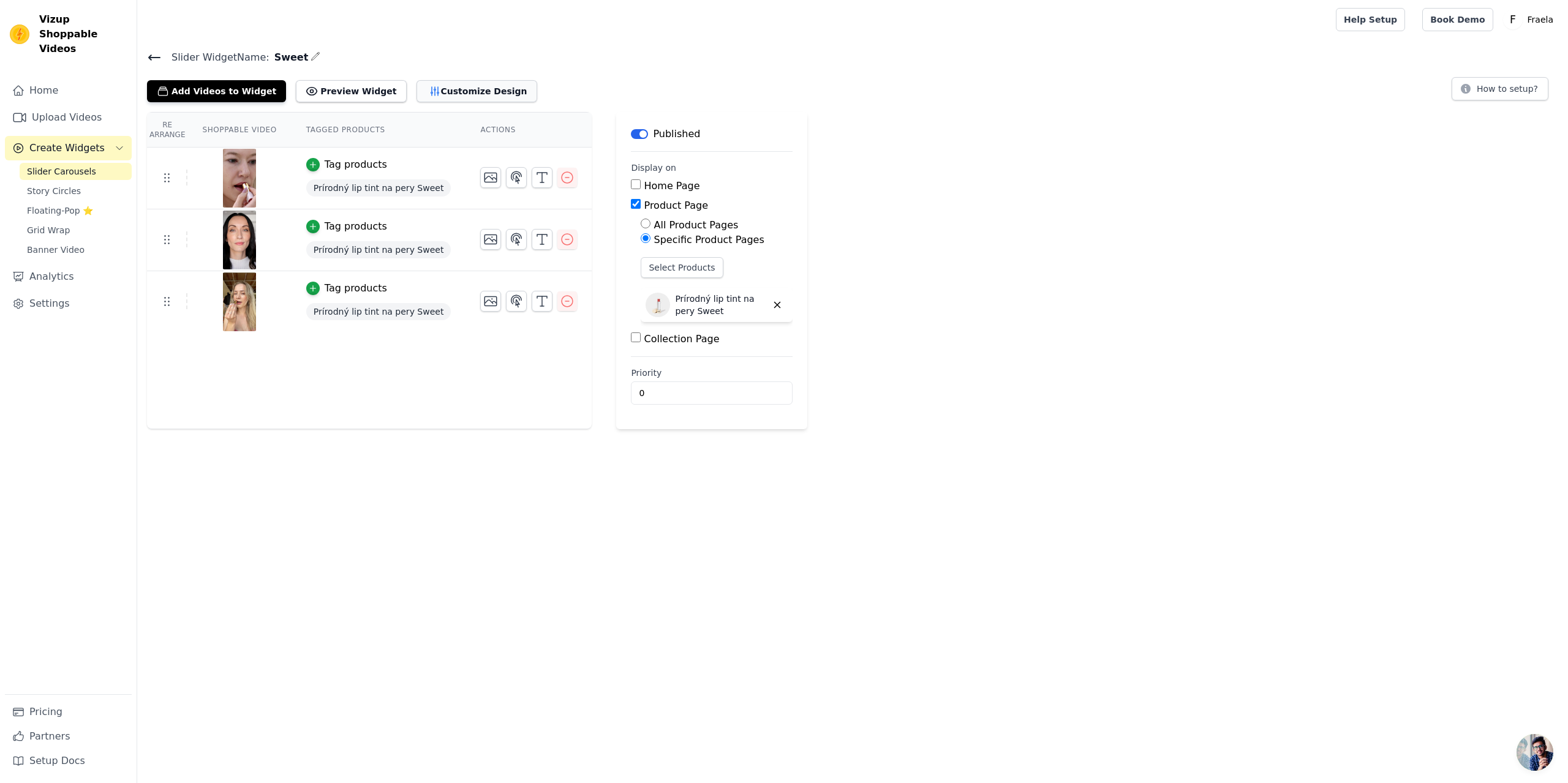
click at [430, 90] on button "Customize Design" at bounding box center [477, 90] width 121 height 22
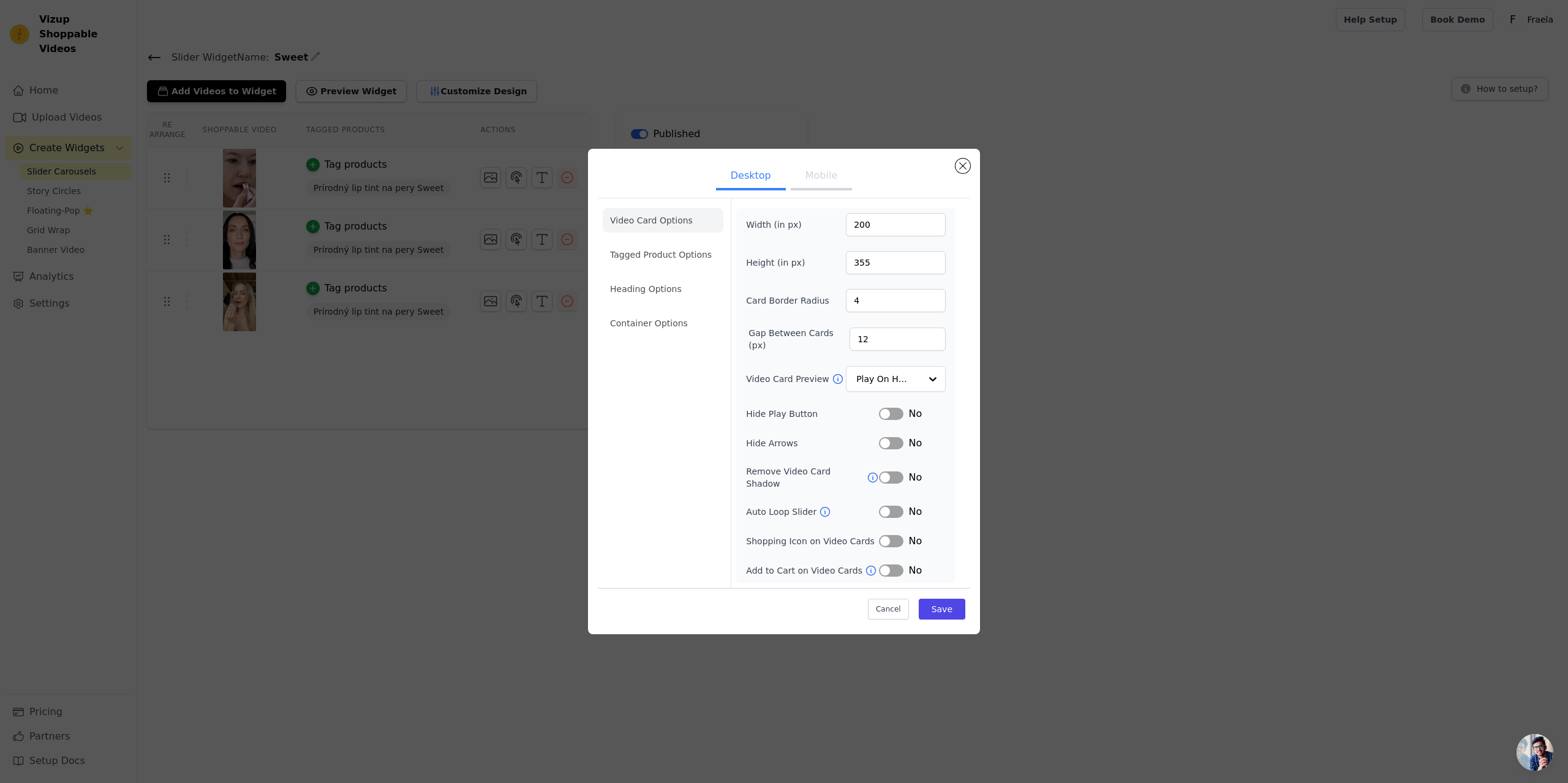
click at [895, 417] on button "Label" at bounding box center [892, 414] width 24 height 12
click at [903, 509] on button "Label" at bounding box center [892, 512] width 24 height 12
click at [945, 605] on button "Save" at bounding box center [942, 609] width 46 height 21
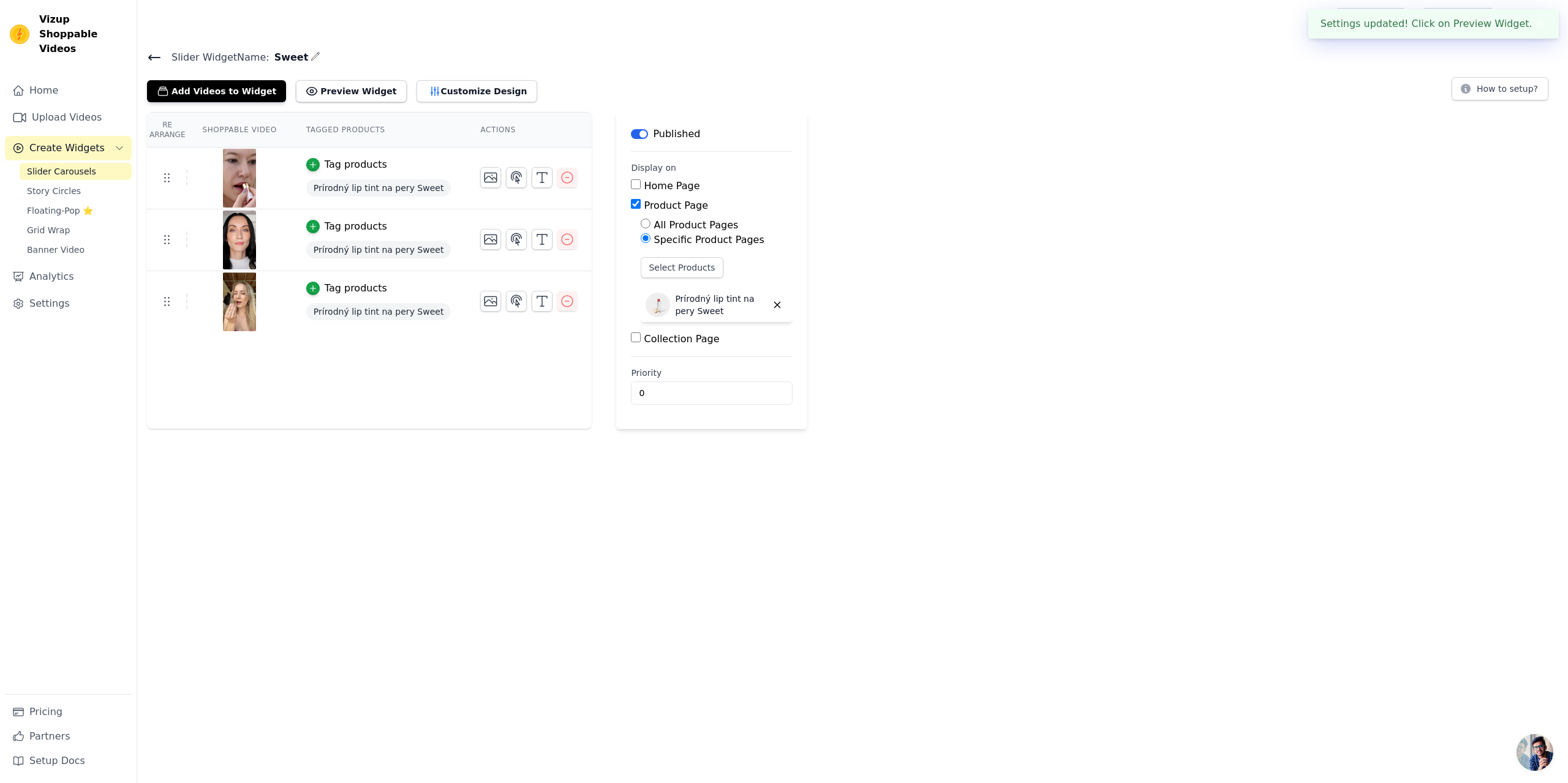
click at [151, 54] on icon at bounding box center [154, 58] width 15 height 15
